Goal: Information Seeking & Learning: Learn about a topic

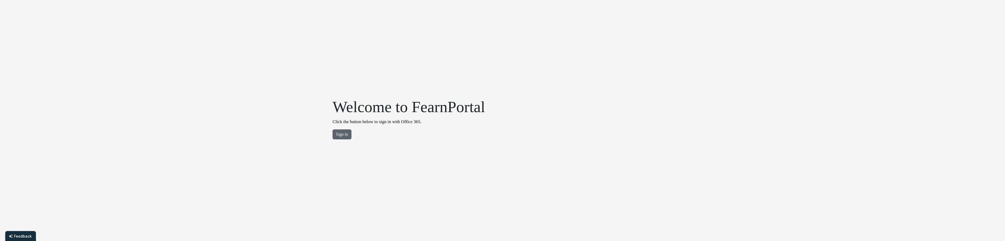
click at [347, 137] on button "Sign in" at bounding box center [342, 135] width 19 height 10
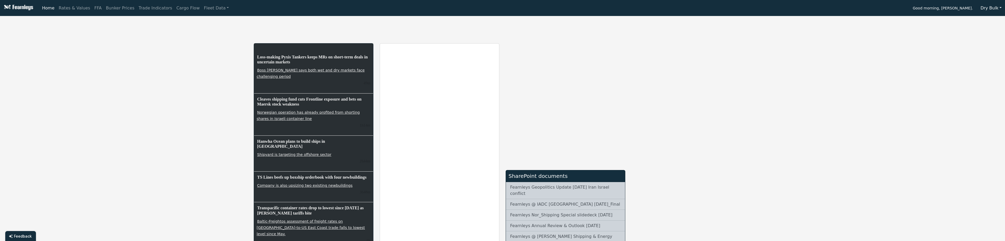
drag, startPoint x: 487, startPoint y: 210, endPoint x: 168, endPoint y: 148, distance: 325.1
click at [168, 148] on div "Loss-making Pyxis Tankers keeps MRs on short-term deals in uncertain markets Bo…" at bounding box center [502, 163] width 1005 height 291
click at [988, 6] on button "Dry Bulk" at bounding box center [991, 8] width 28 height 10
click at [992, 30] on link "Tankers" at bounding box center [997, 28] width 41 height 8
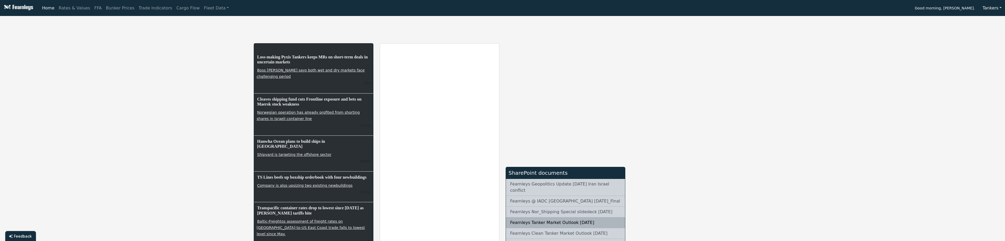
click at [554, 218] on link "Fearnleys Tanker Market Outlook [DATE]" at bounding box center [565, 223] width 119 height 11
click at [202, 10] on link "Fleet Data" at bounding box center [216, 8] width 29 height 10
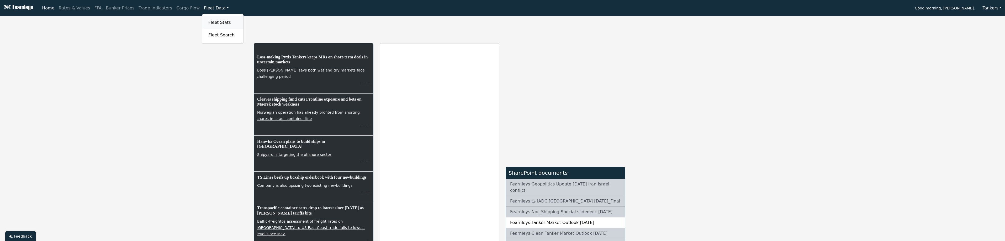
click at [206, 20] on link "Fleet Stats" at bounding box center [222, 22] width 33 height 10
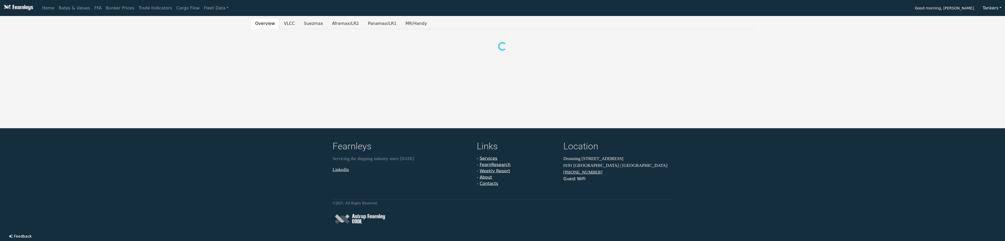
click at [294, 25] on button "VLCC" at bounding box center [289, 23] width 20 height 11
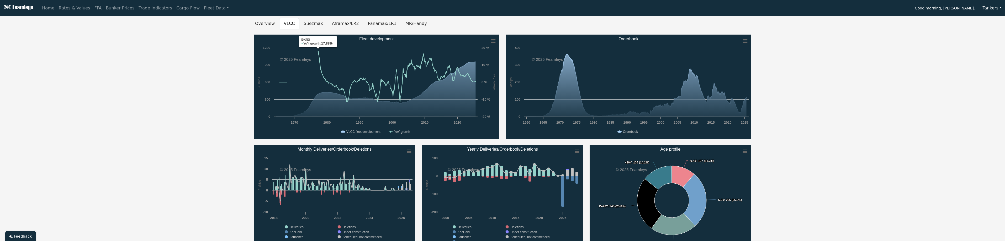
click at [307, 30] on div "Overview VLCC Suezmax Aframax/LR2 Panamax/LR1 MR/Handy Created with Highcharts …" at bounding box center [503, 205] width 504 height 374
click at [307, 28] on button "Suezmax" at bounding box center [313, 23] width 28 height 11
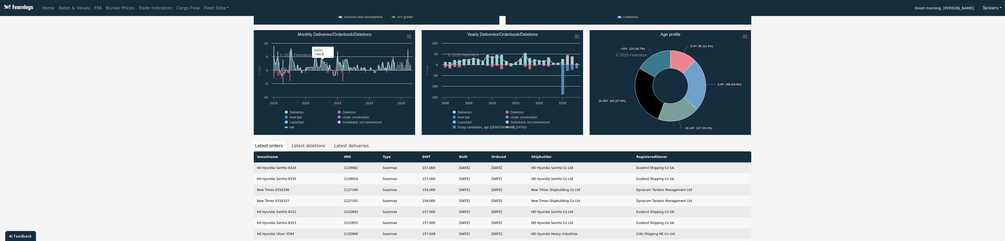
scroll to position [131, 0]
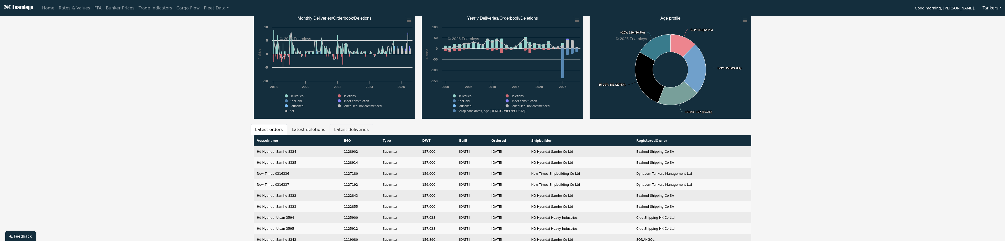
click at [330, 129] on button "Latest deliveries" at bounding box center [352, 129] width 44 height 11
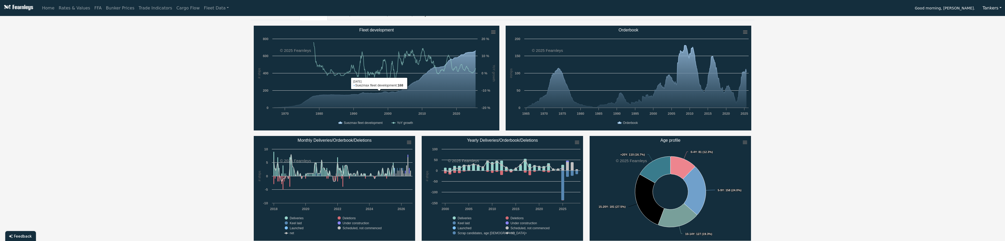
scroll to position [0, 0]
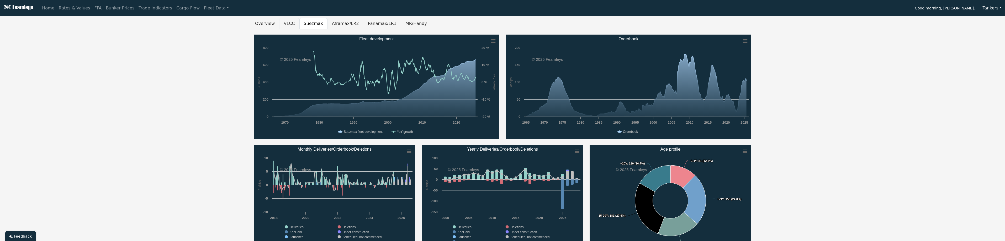
click at [283, 20] on button "VLCC" at bounding box center [289, 23] width 20 height 11
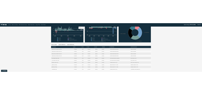
scroll to position [184, 0]
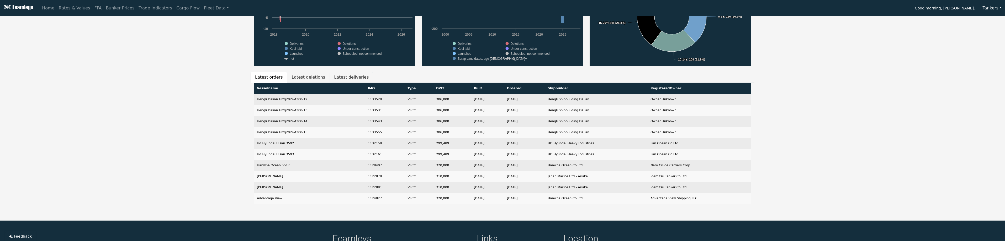
click at [335, 81] on button "Latest deliveries" at bounding box center [352, 77] width 44 height 11
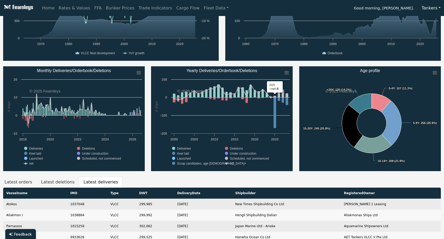
scroll to position [0, 0]
